Goal: Transaction & Acquisition: Purchase product/service

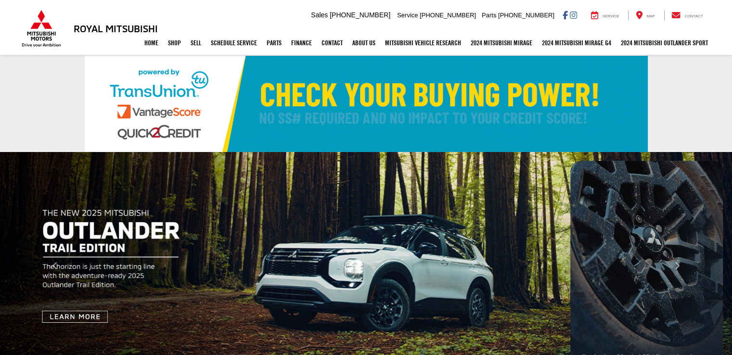
click at [378, 116] on img at bounding box center [366, 104] width 563 height 96
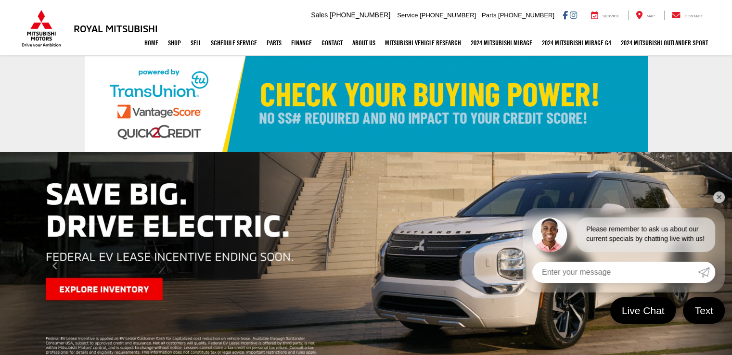
click at [352, 94] on img at bounding box center [366, 104] width 563 height 96
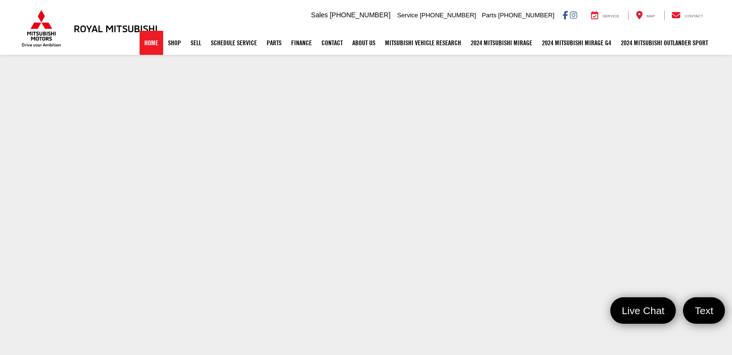
scroll to position [17, 0]
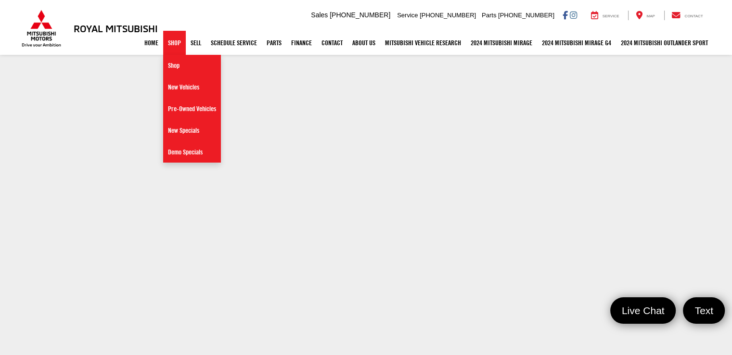
click at [167, 42] on link "Shop" at bounding box center [174, 43] width 23 height 24
click at [168, 45] on link "Shop" at bounding box center [174, 43] width 23 height 24
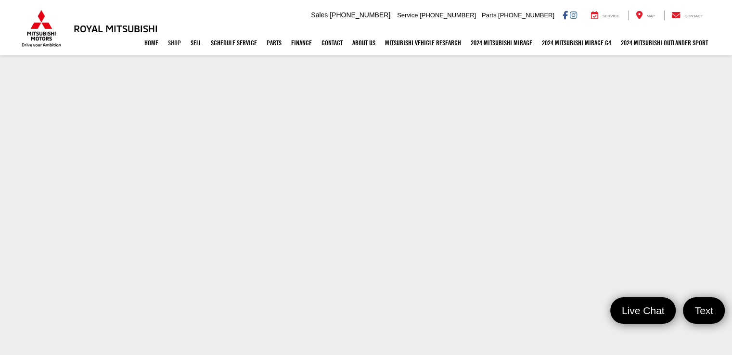
click at [168, 44] on link "Shop" at bounding box center [174, 43] width 23 height 24
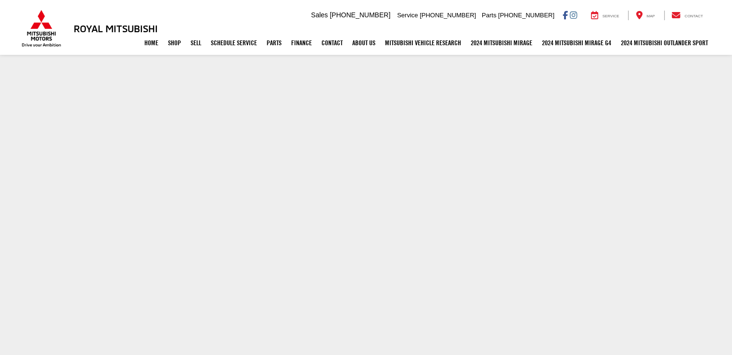
scroll to position [17, 0]
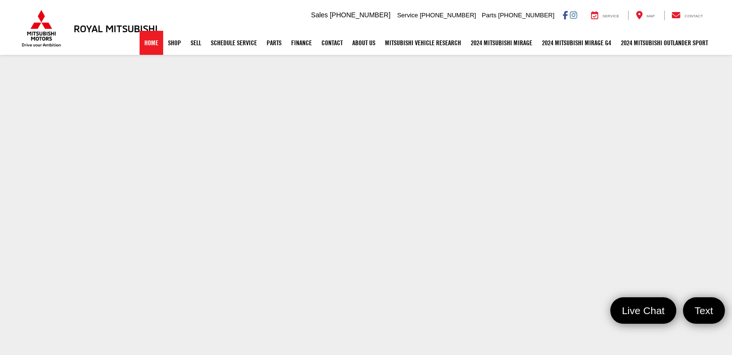
click at [146, 44] on link "Home" at bounding box center [151, 43] width 24 height 24
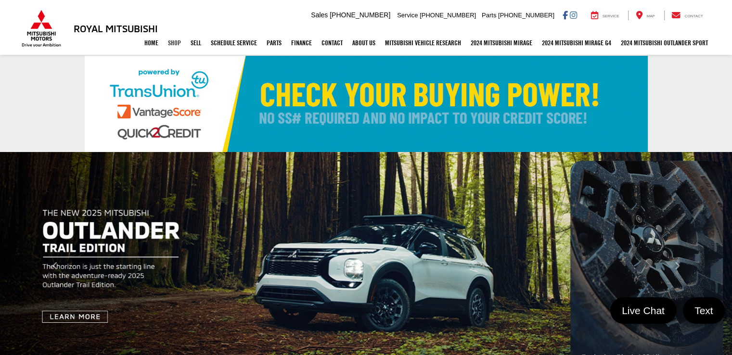
click at [165, 43] on link "Shop" at bounding box center [174, 43] width 23 height 24
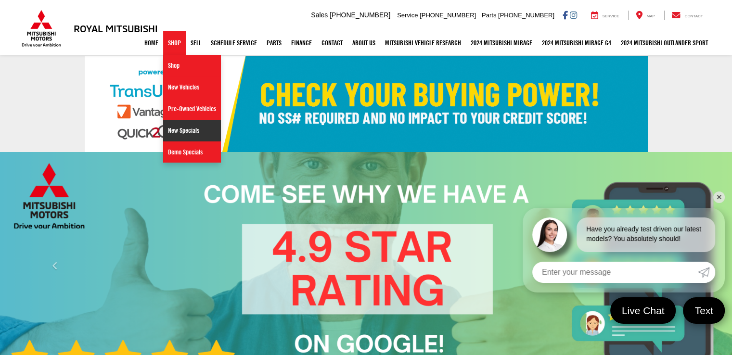
click at [182, 127] on link "New Specials" at bounding box center [192, 131] width 58 height 22
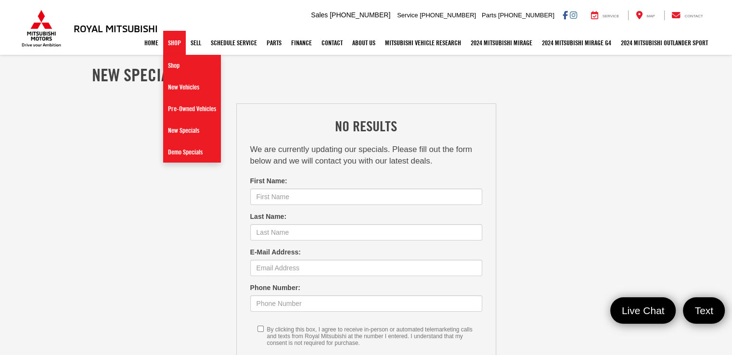
click at [172, 40] on link "Shop" at bounding box center [174, 43] width 23 height 24
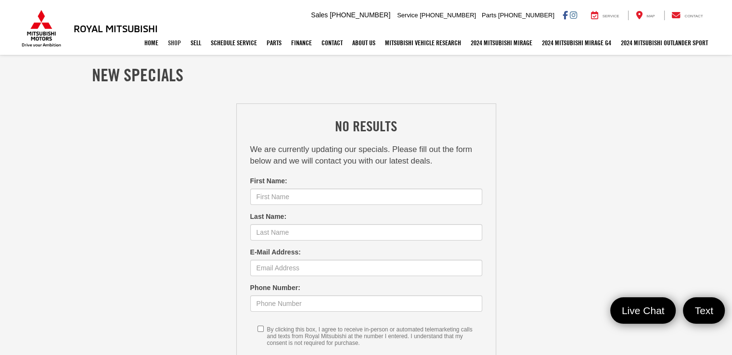
click at [172, 41] on link "Shop" at bounding box center [174, 43] width 23 height 24
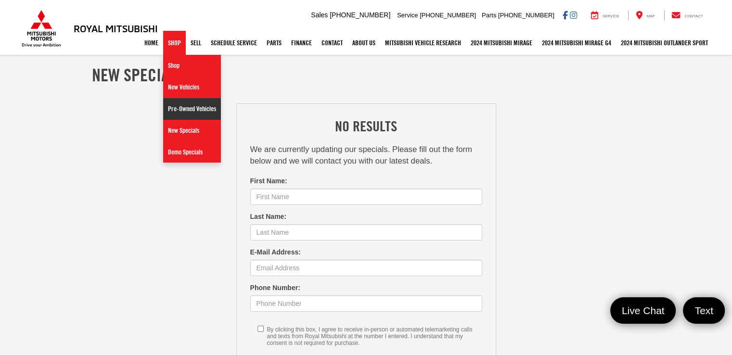
click at [179, 106] on link "Pre-Owned Vehicles" at bounding box center [192, 109] width 58 height 22
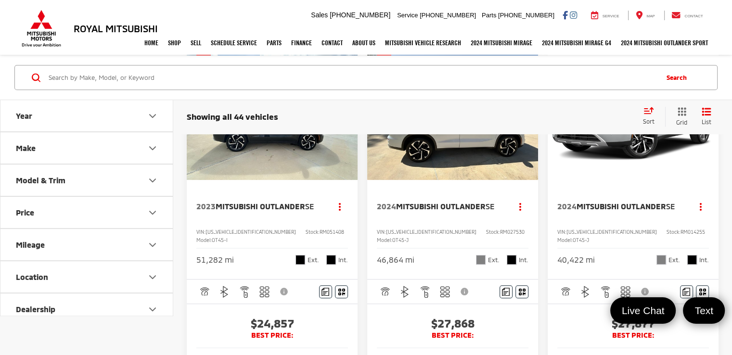
scroll to position [529, 0]
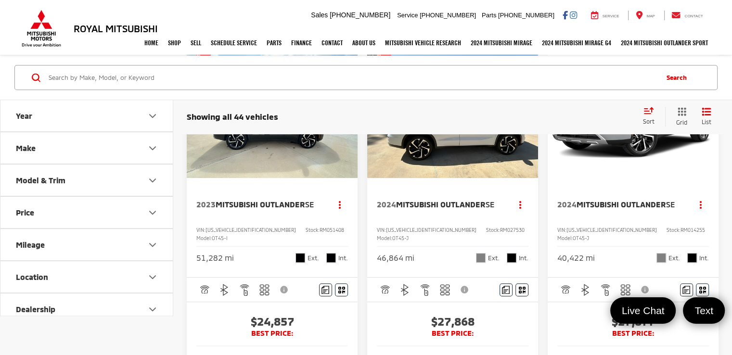
click at [104, 213] on button "Price" at bounding box center [86, 212] width 173 height 31
drag, startPoint x: 126, startPoint y: 237, endPoint x: 91, endPoint y: 231, distance: 35.6
click at [91, 235] on div "10,000 — 51,000" at bounding box center [86, 237] width 149 height 19
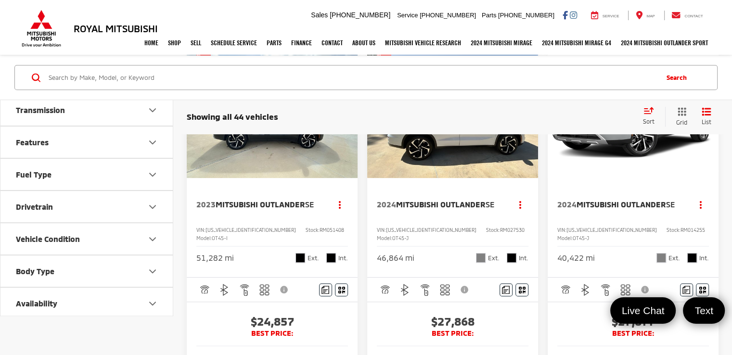
type input "15,000"
